Goal: Task Accomplishment & Management: Manage account settings

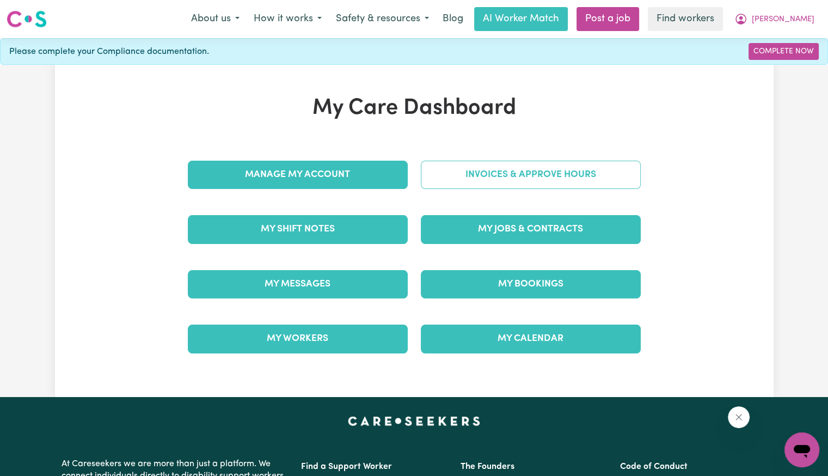
click at [460, 184] on link "Invoices & Approve Hours" at bounding box center [531, 175] width 220 height 28
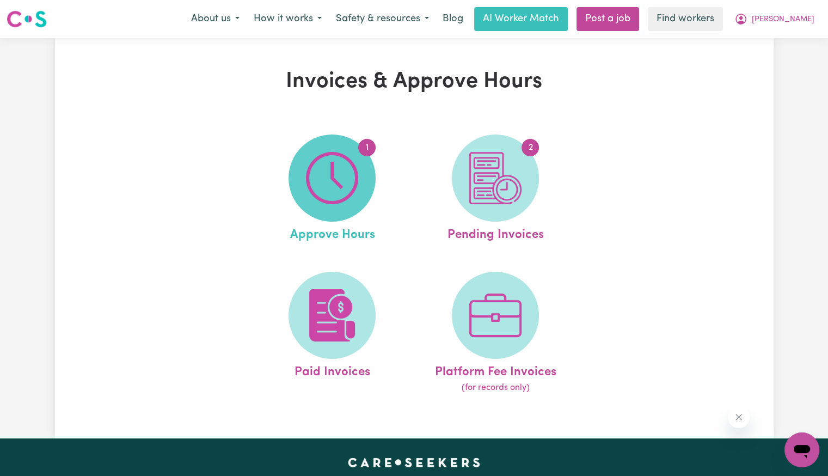
click at [374, 185] on span "1" at bounding box center [332, 177] width 87 height 87
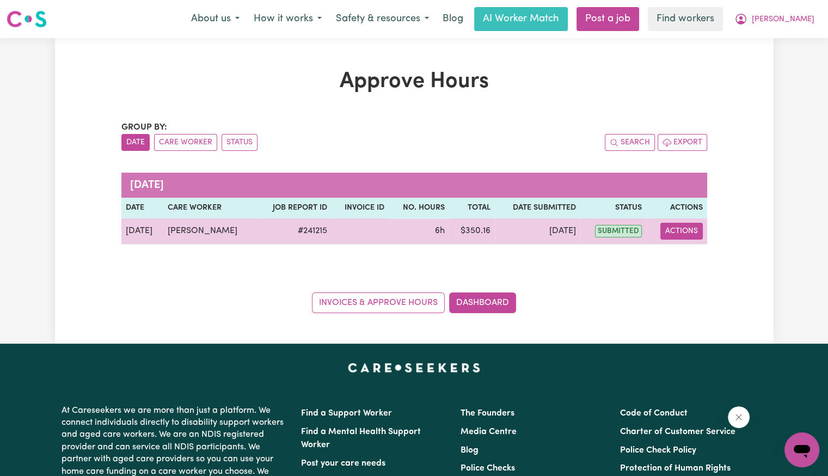
click at [689, 229] on button "Actions" at bounding box center [682, 231] width 42 height 17
click at [693, 256] on link "View Job Report" at bounding box center [705, 256] width 93 height 22
select select "pm"
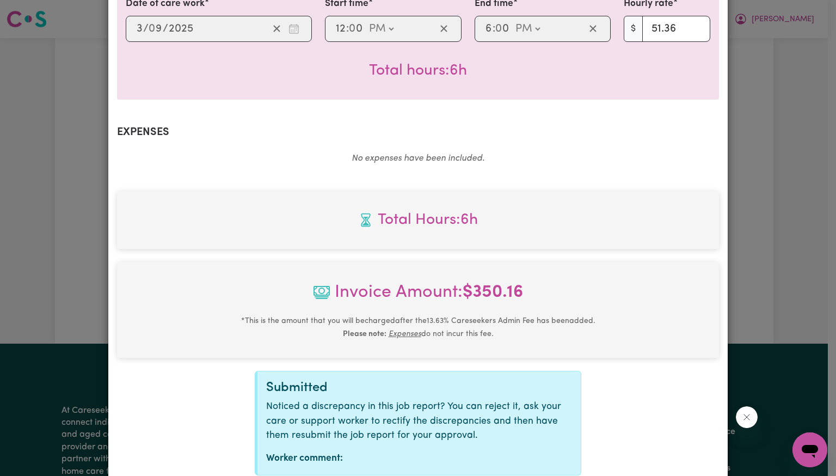
scroll to position [378, 0]
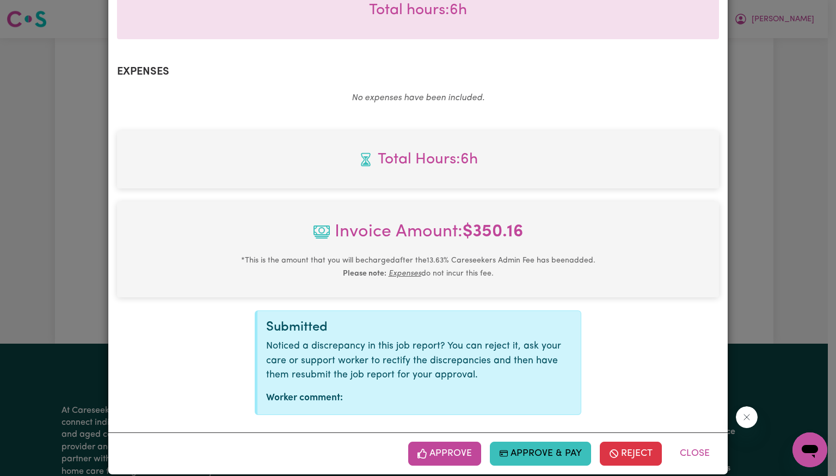
drag, startPoint x: 453, startPoint y: 437, endPoint x: 475, endPoint y: 436, distance: 22.3
click at [453, 442] on button "Approve" at bounding box center [444, 454] width 73 height 24
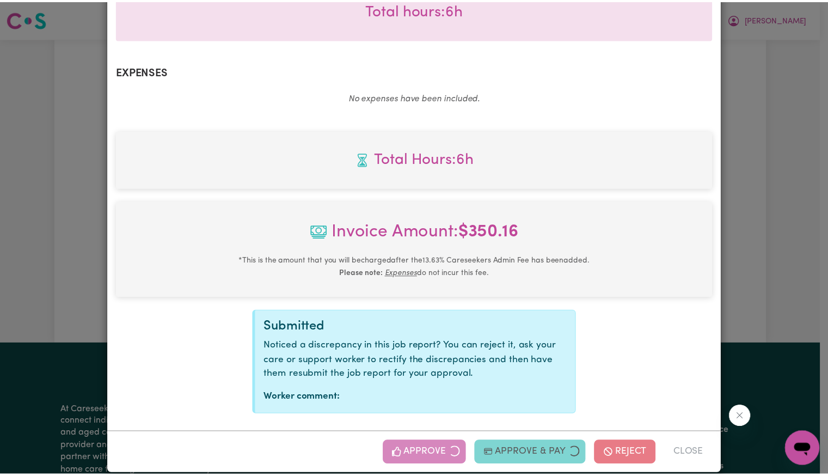
scroll to position [202, 0]
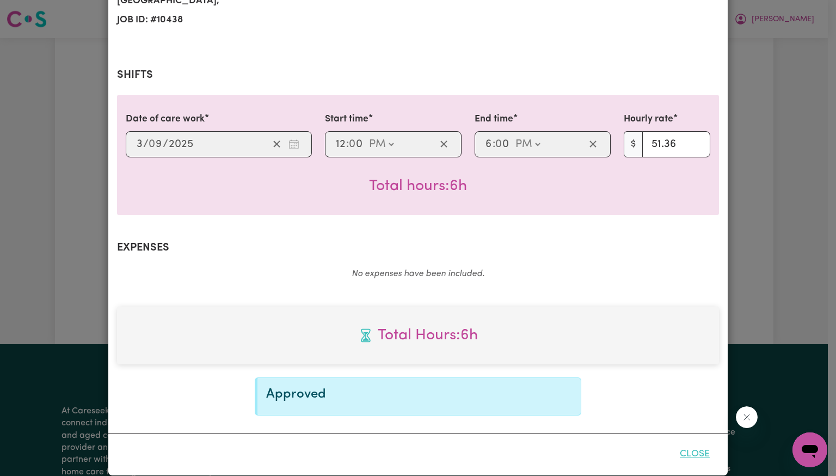
click at [695, 442] on button "Close" at bounding box center [695, 454] width 48 height 24
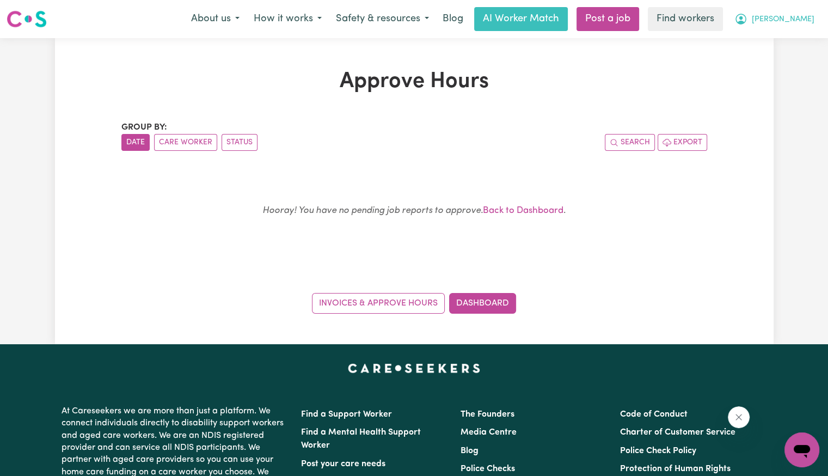
click at [799, 25] on span "[PERSON_NAME]" at bounding box center [783, 20] width 63 height 12
click at [768, 64] on link "Logout" at bounding box center [778, 62] width 86 height 21
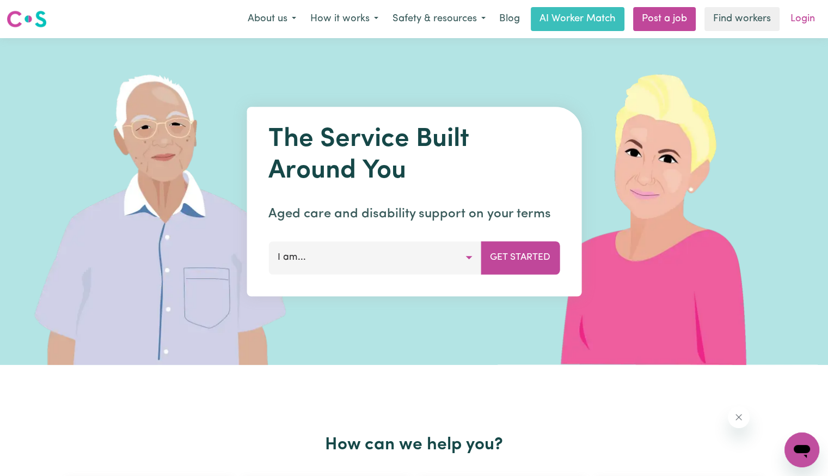
click at [802, 18] on link "Login" at bounding box center [803, 19] width 38 height 24
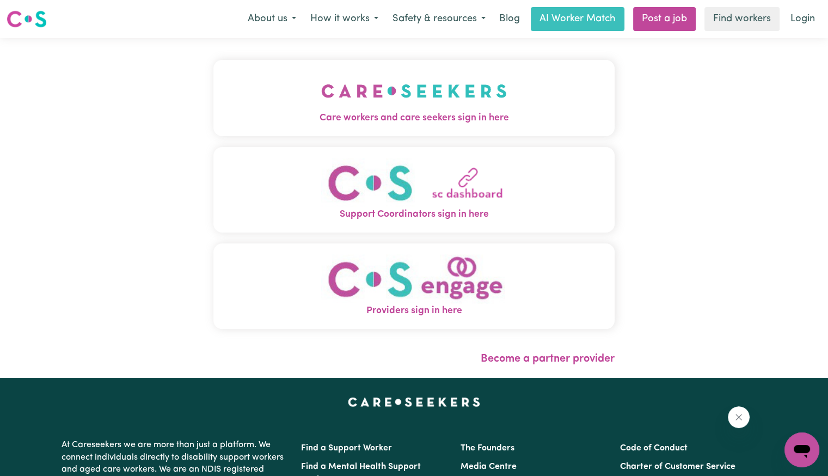
click at [400, 108] on img "Care workers and care seekers sign in here" at bounding box center [414, 91] width 186 height 40
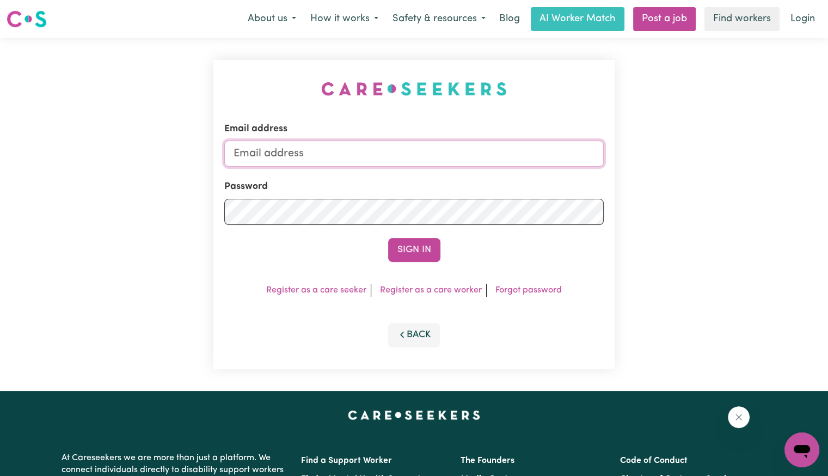
click at [411, 146] on input "Email address" at bounding box center [414, 153] width 380 height 26
type input "[EMAIL_ADDRESS][DOMAIN_NAME]"
click at [388, 238] on button "Sign In" at bounding box center [414, 250] width 52 height 24
